Goal: Information Seeking & Learning: Learn about a topic

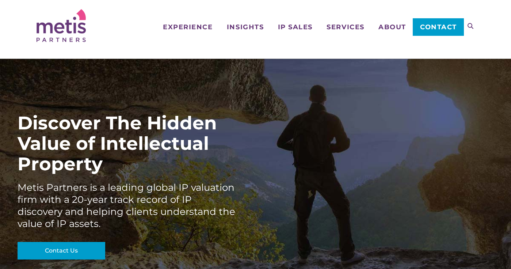
click at [101, 155] on div "Discover The Hidden Value of Intellectual Property" at bounding box center [127, 143] width 219 height 61
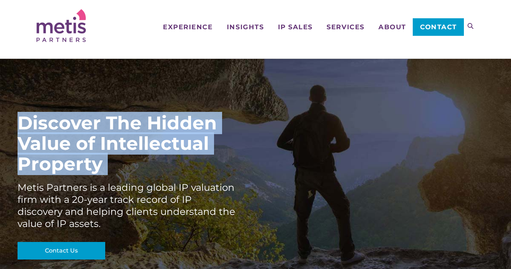
drag, startPoint x: 101, startPoint y: 155, endPoint x: 98, endPoint y: 129, distance: 26.5
click at [98, 129] on div "Discover The Hidden Value of Intellectual Property" at bounding box center [127, 143] width 219 height 61
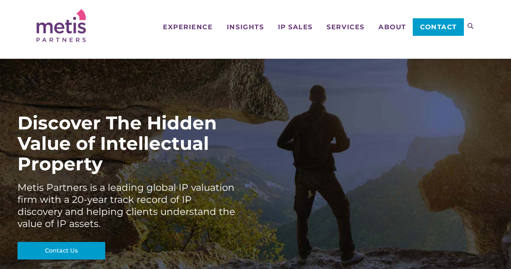
click at [123, 183] on div "Metis Partners is a leading global IP valuation firm with a 20-year track recor…" at bounding box center [127, 205] width 219 height 48
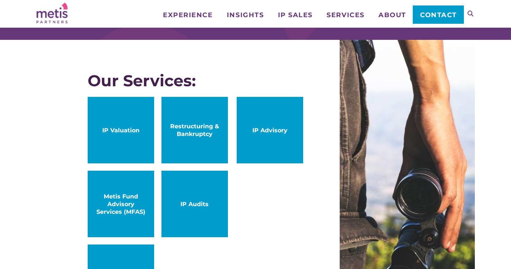
scroll to position [391, 0]
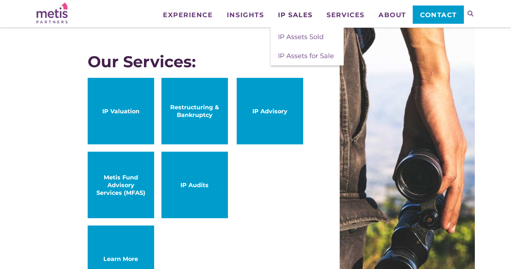
click at [287, 16] on span "IP Sales" at bounding box center [295, 15] width 35 height 7
click at [286, 53] on span "IP Assets for Sale" at bounding box center [306, 56] width 56 height 8
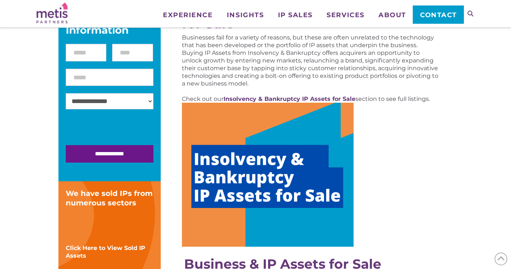
scroll to position [144, 0]
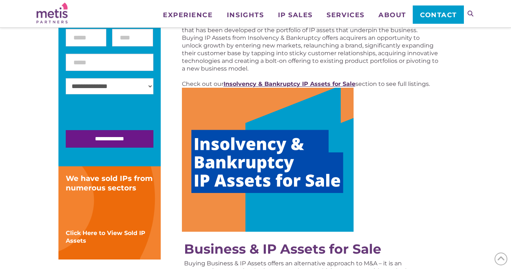
click at [250, 82] on strong "Insolvency & Bankruptcy IP Assets for Sale" at bounding box center [289, 83] width 132 height 7
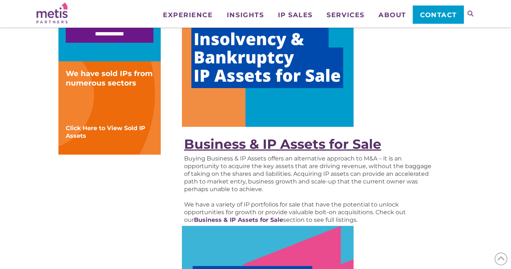
scroll to position [283, 0]
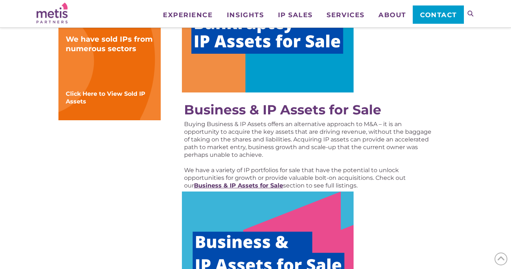
click at [234, 183] on strong "Business & IP Assets for Sale" at bounding box center [238, 185] width 89 height 7
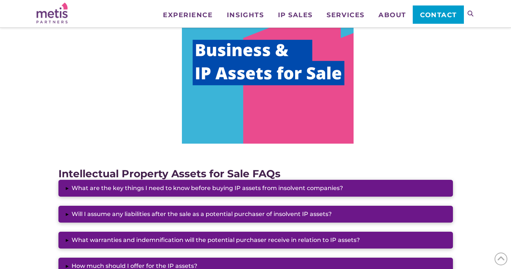
scroll to position [439, 0]
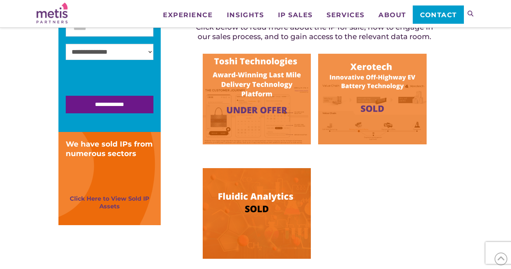
scroll to position [205, 0]
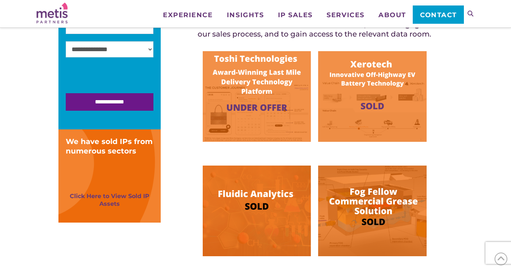
click at [253, 106] on img at bounding box center [257, 96] width 108 height 91
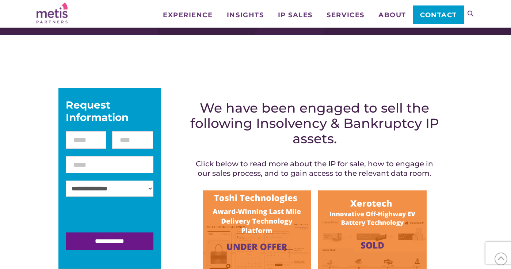
scroll to position [66, 0]
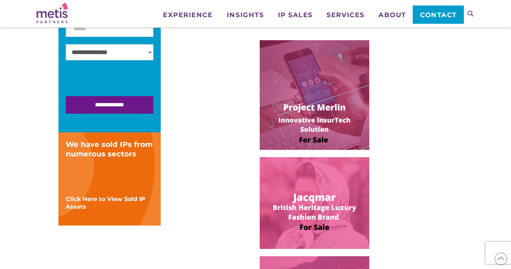
scroll to position [226, 0]
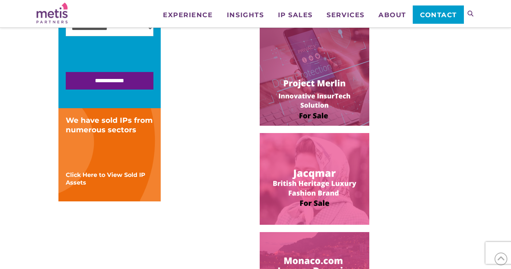
click at [295, 84] on img at bounding box center [315, 71] width 110 height 110
click at [302, 166] on img at bounding box center [315, 179] width 110 height 92
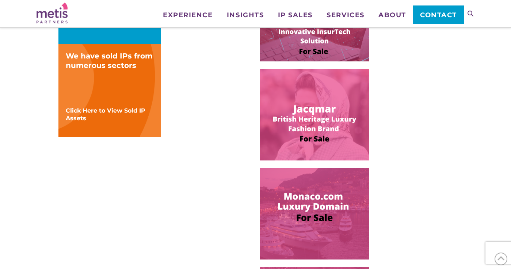
scroll to position [328, 0]
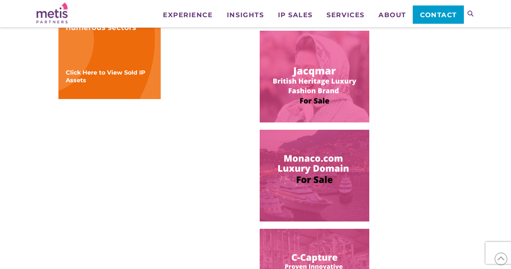
click at [282, 186] on img at bounding box center [315, 176] width 110 height 92
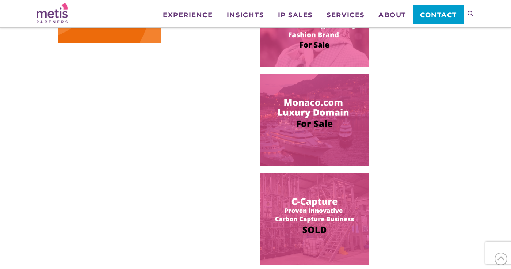
scroll to position [397, 0]
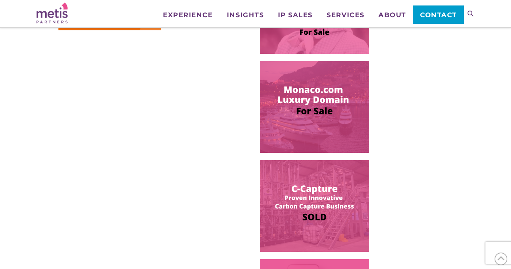
click at [287, 192] on img at bounding box center [315, 206] width 110 height 92
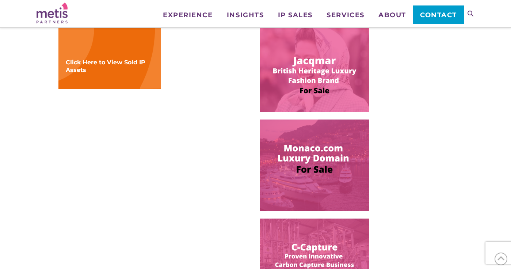
scroll to position [348, 0]
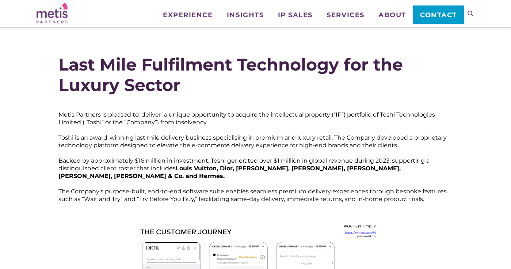
scroll to position [89, 0]
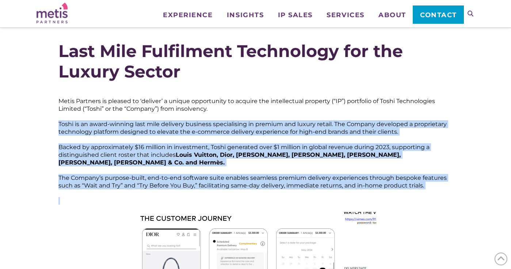
drag, startPoint x: 56, startPoint y: 122, endPoint x: 65, endPoint y: 194, distance: 72.5
click at [65, 194] on div "Last Mile Fulfilment Technology for the Luxury Sector Metis Partners is pleased…" at bounding box center [256, 202] width 402 height 331
click at [65, 197] on p at bounding box center [255, 201] width 394 height 8
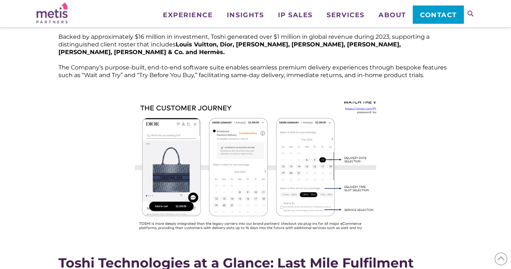
scroll to position [202, 0]
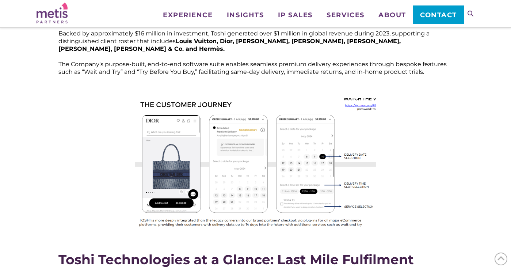
click at [172, 123] on img at bounding box center [255, 163] width 241 height 130
click at [250, 131] on img at bounding box center [255, 163] width 241 height 130
click at [308, 143] on img at bounding box center [255, 163] width 241 height 130
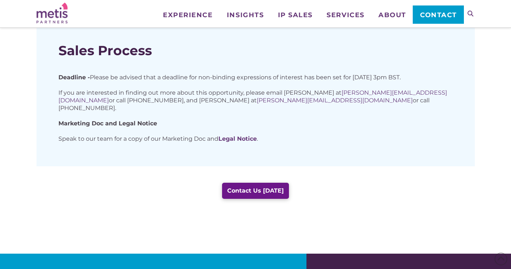
scroll to position [579, 0]
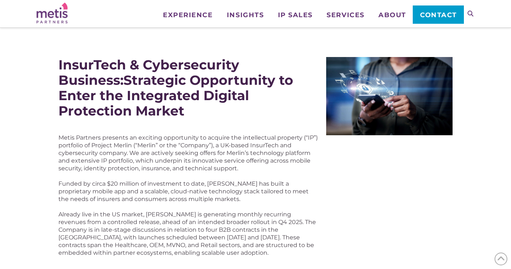
scroll to position [81, 0]
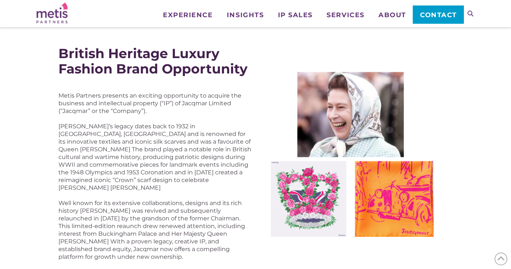
scroll to position [92, 0]
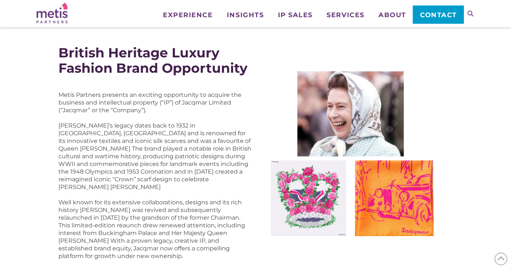
click at [70, 126] on p "Jacqmar’s legacy dates back to 1932 in Mayfair, London and is renowned for its …" at bounding box center [154, 156] width 193 height 69
click at [43, 170] on div "British Heritage Luxury Fashion Brand Opportunity Metis Partners presents an ex…" at bounding box center [256, 152] width 438 height 229
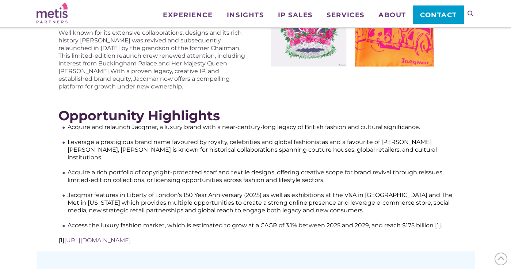
scroll to position [262, 0]
click at [84, 236] on link "https://www.statista.com/outlook/cmo/luxury-goods/luxury-fashion/worldwide" at bounding box center [97, 239] width 66 height 7
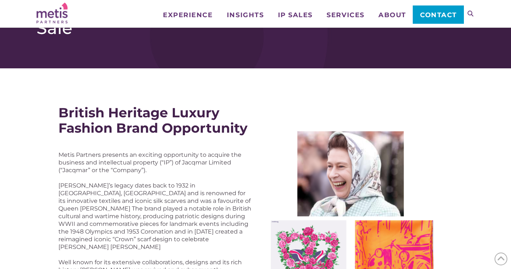
scroll to position [37, 0]
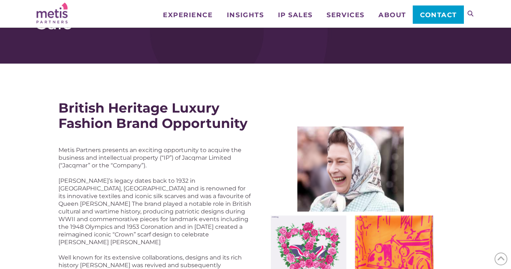
click at [198, 160] on p "Metis Partners presents an exciting opportunity to acquire the business and int…" at bounding box center [154, 157] width 193 height 23
click at [196, 160] on p "Metis Partners presents an exciting opportunity to acquire the business and int…" at bounding box center [154, 157] width 193 height 23
copy p "Jacqmar"
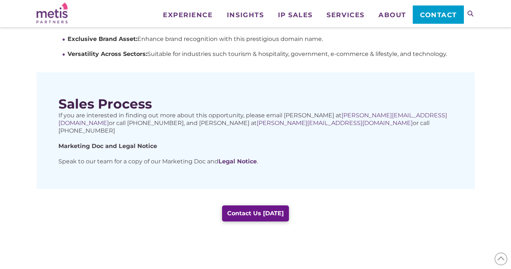
scroll to position [272, 0]
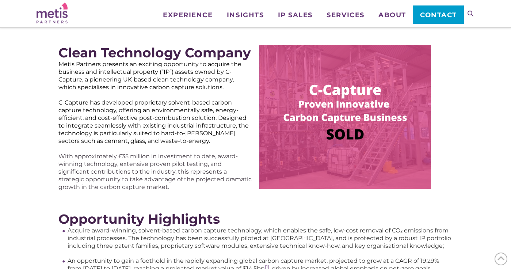
scroll to position [89, 0]
